Goal: Use online tool/utility: Utilize a website feature to perform a specific function

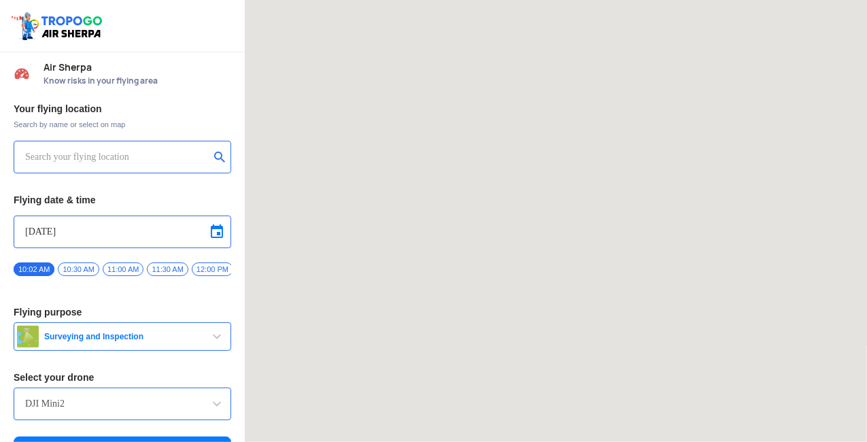
click at [155, 154] on input "text" at bounding box center [117, 157] width 184 height 16
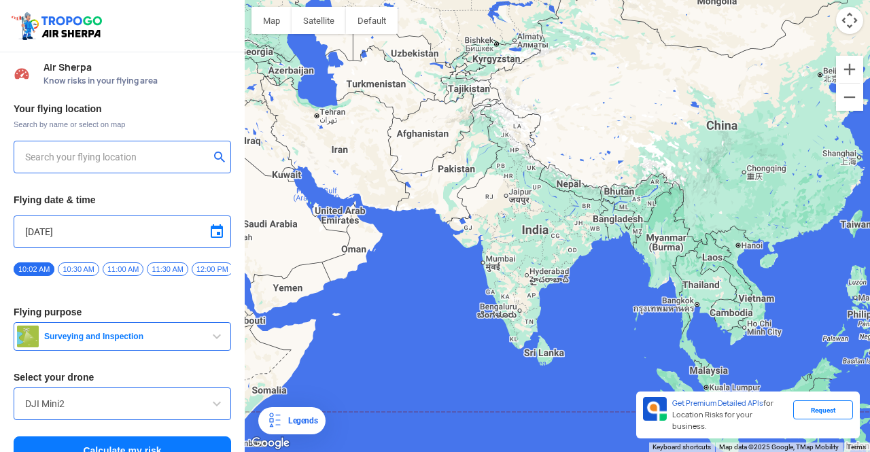
click at [53, 157] on input "text" at bounding box center [117, 157] width 184 height 16
paste input "22.205711, 74.756187"
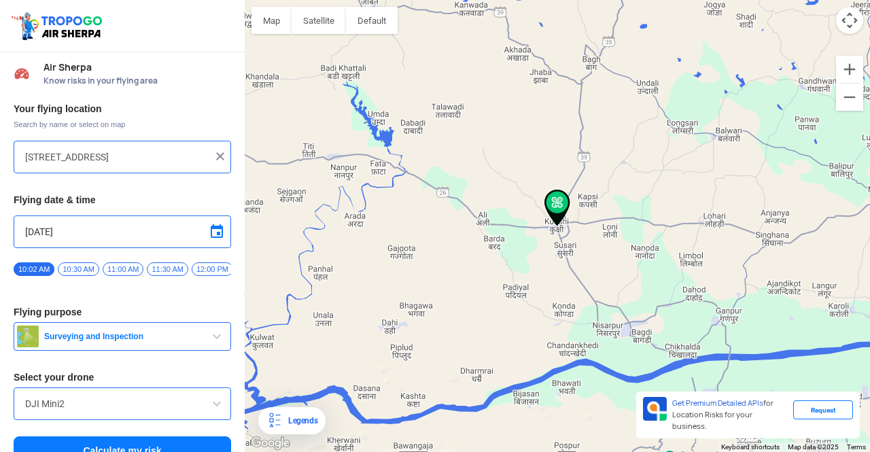
type input "[STREET_ADDRESS]"
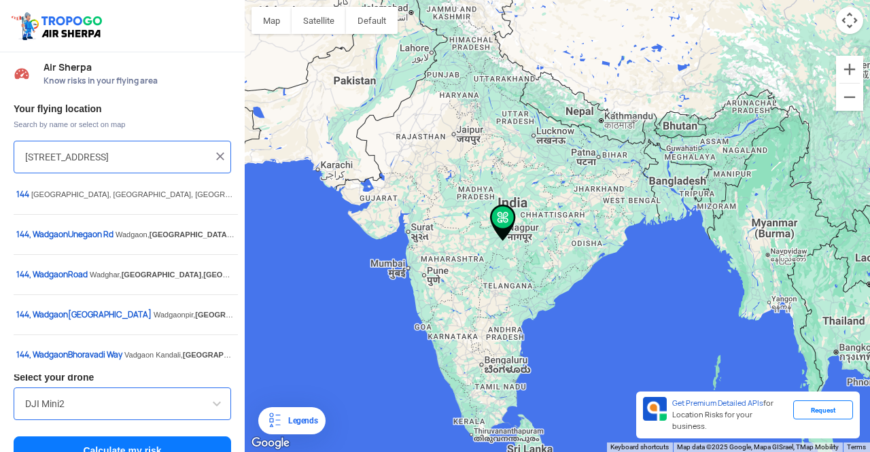
click at [188, 85] on span "Know risks in your flying area" at bounding box center [138, 80] width 188 height 11
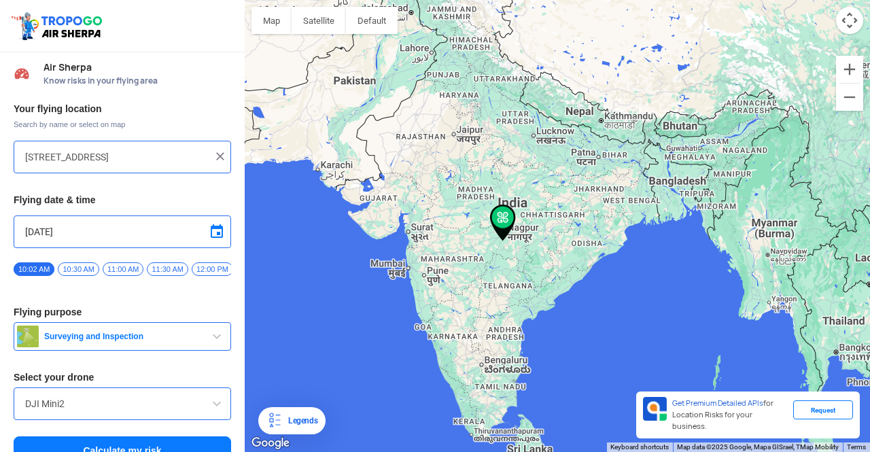
click at [215, 156] on img at bounding box center [221, 157] width 14 height 14
click at [114, 158] on input "text" at bounding box center [117, 157] width 184 height 16
paste input "22.205711, 74.756187"
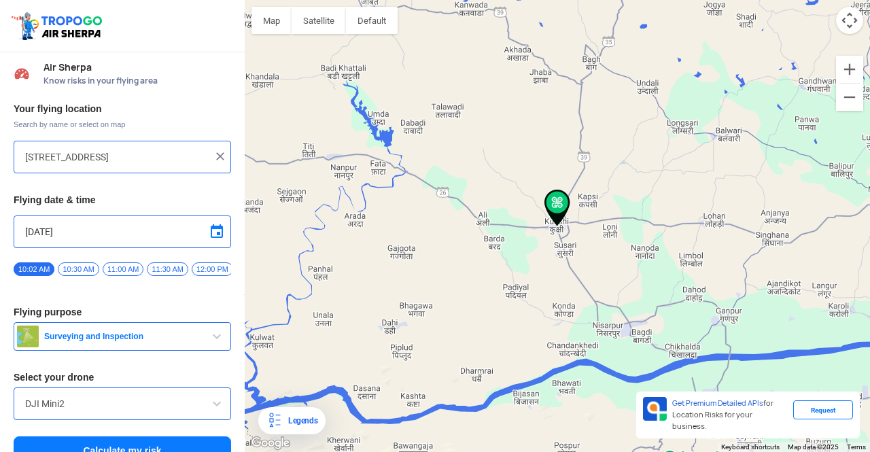
type input "[STREET_ADDRESS]"
click at [79, 268] on span "10:30 AM" at bounding box center [78, 269] width 41 height 14
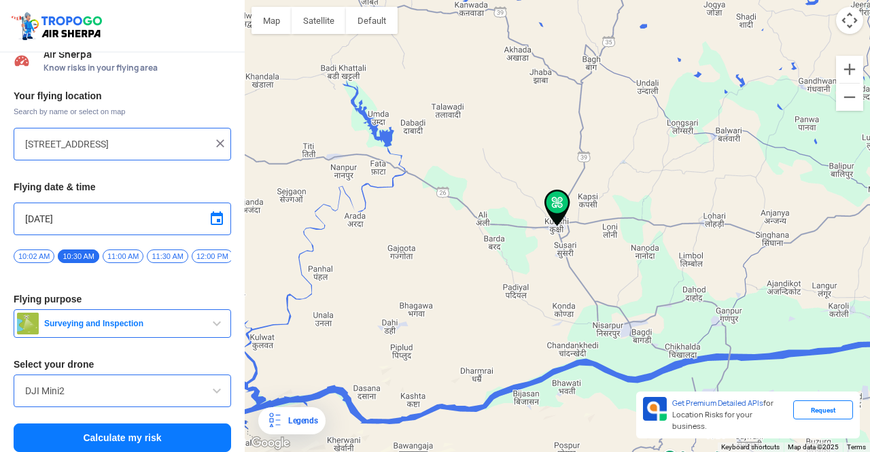
scroll to position [24, 0]
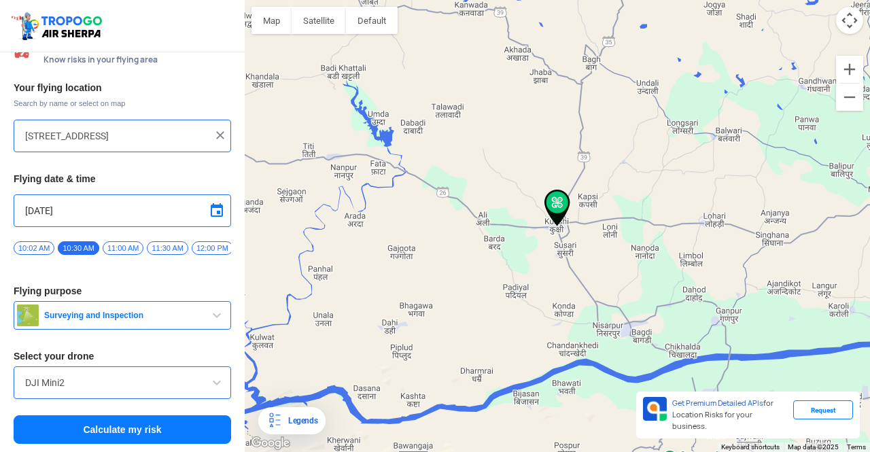
click at [128, 385] on input "DJI Mini2" at bounding box center [122, 383] width 194 height 16
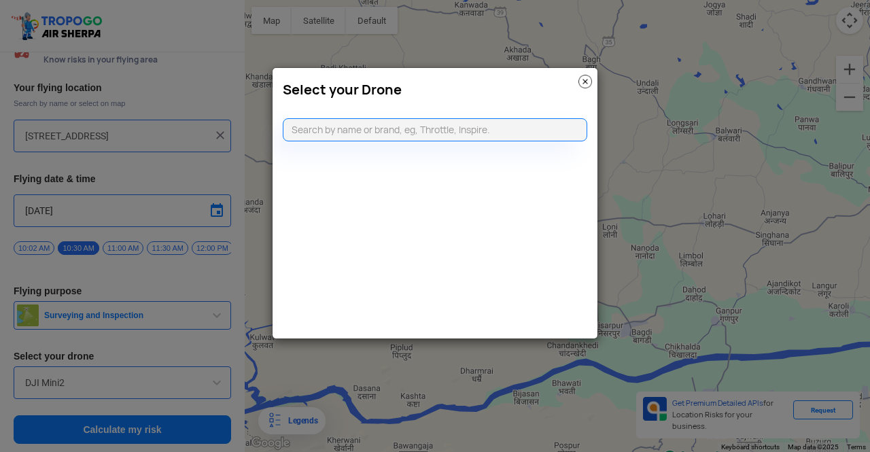
click at [588, 82] on img at bounding box center [586, 82] width 14 height 14
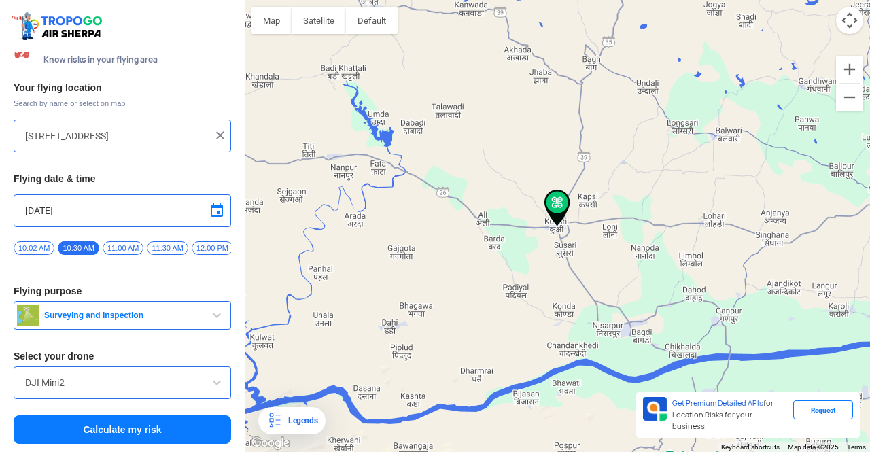
click at [120, 426] on button "Calculate my risk" at bounding box center [123, 429] width 218 height 29
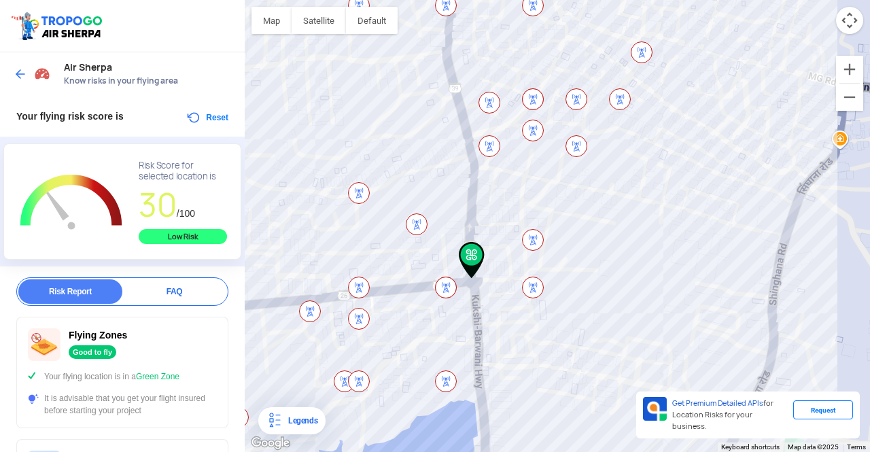
drag, startPoint x: 437, startPoint y: 240, endPoint x: 639, endPoint y: 276, distance: 205.2
click at [639, 276] on div "To navigate, press the arrow keys." at bounding box center [558, 226] width 626 height 452
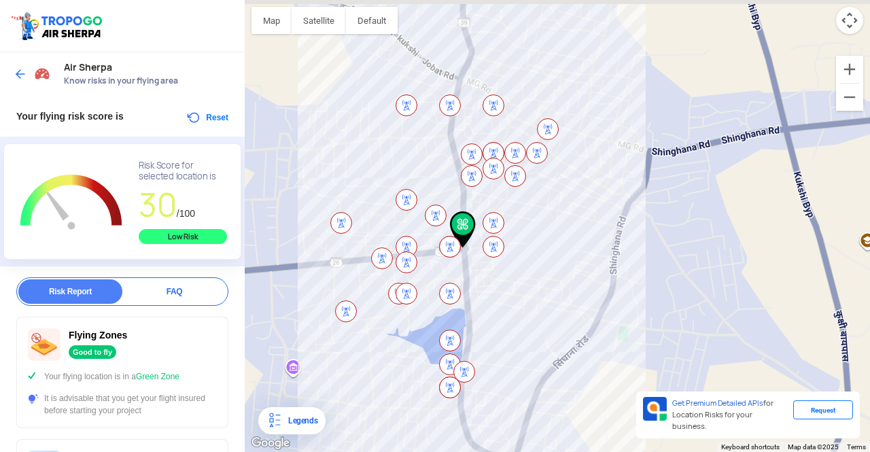
drag, startPoint x: 318, startPoint y: 155, endPoint x: 390, endPoint y: 201, distance: 85.3
click at [390, 201] on div "To navigate, press the arrow keys." at bounding box center [558, 226] width 626 height 452
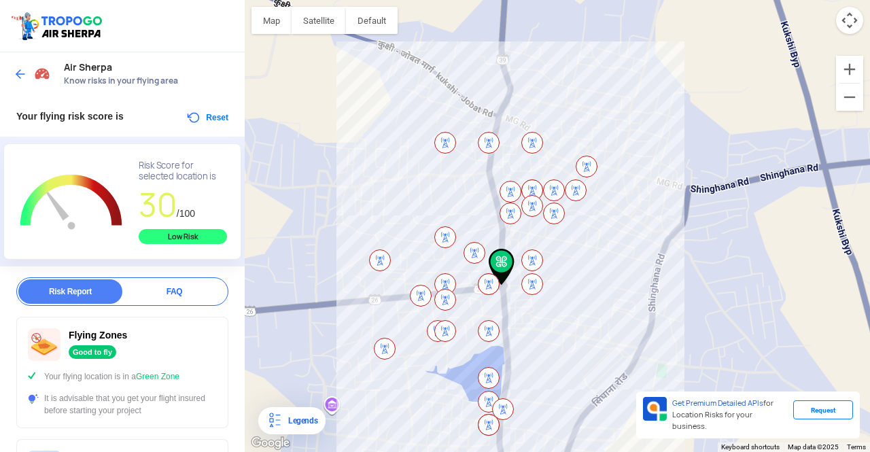
drag, startPoint x: 359, startPoint y: 208, endPoint x: 366, endPoint y: 211, distance: 7.6
click at [366, 211] on div "To navigate, press the arrow keys." at bounding box center [558, 226] width 626 height 452
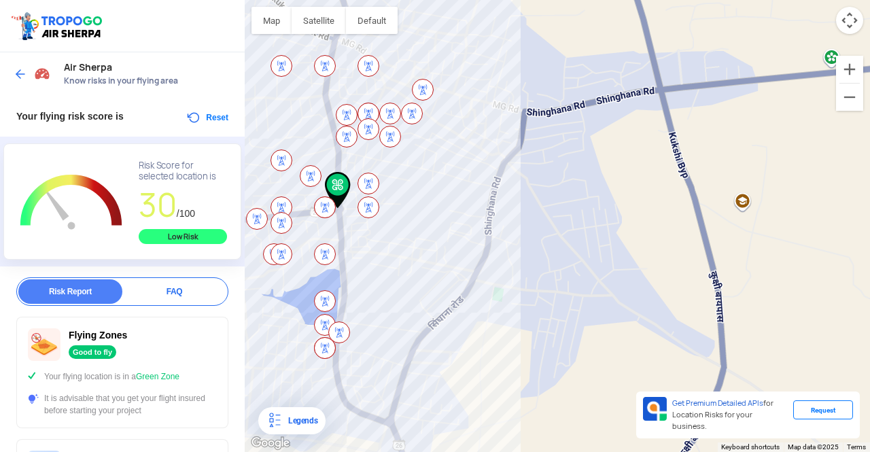
drag, startPoint x: 422, startPoint y: 288, endPoint x: 544, endPoint y: 337, distance: 131.2
click at [544, 337] on div "To navigate, press the arrow keys." at bounding box center [558, 226] width 626 height 452
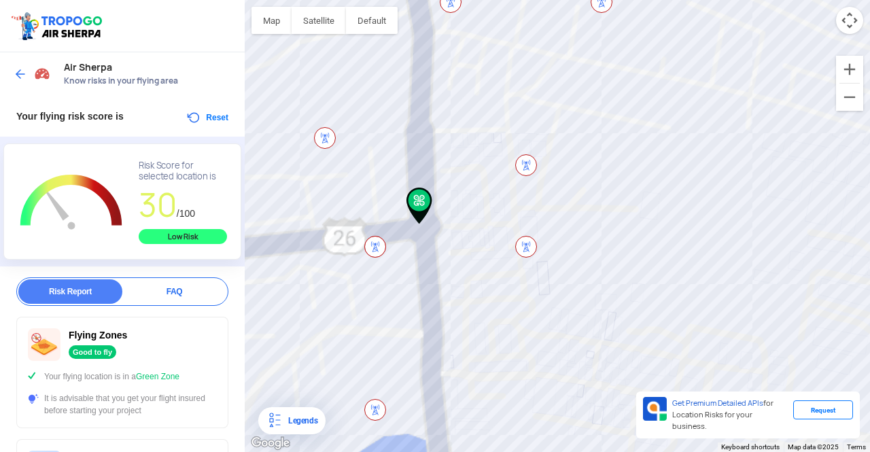
drag, startPoint x: 432, startPoint y: 260, endPoint x: 581, endPoint y: 343, distance: 169.9
click at [581, 343] on div "To navigate, press the arrow keys." at bounding box center [558, 226] width 626 height 452
